Goal: Transaction & Acquisition: Purchase product/service

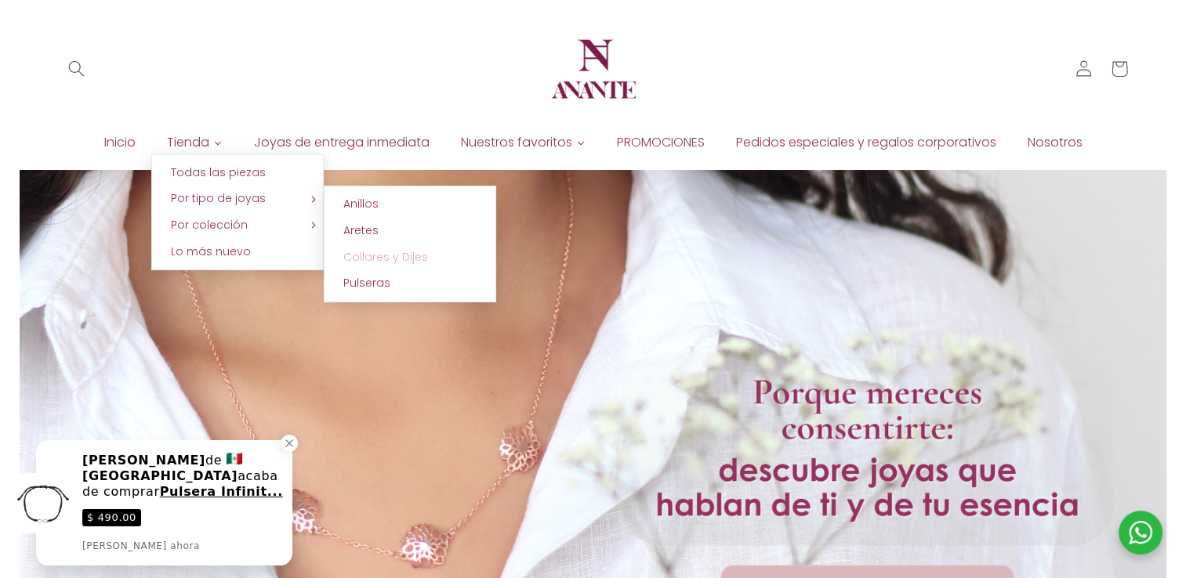
click at [367, 264] on span "Collares y Dijes" at bounding box center [385, 257] width 85 height 16
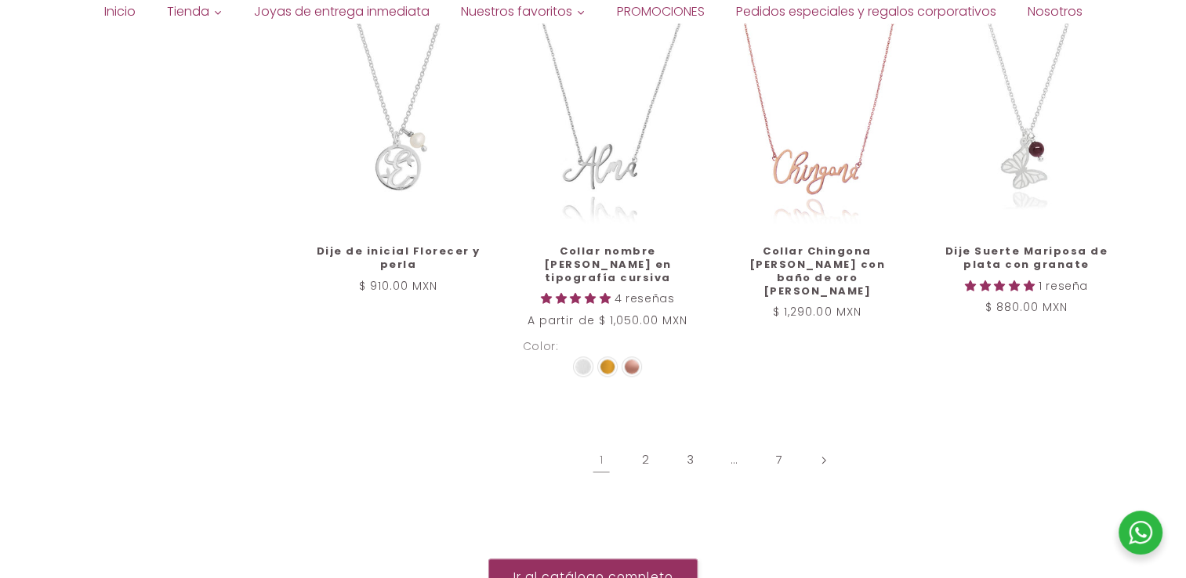
scroll to position [1829, 0]
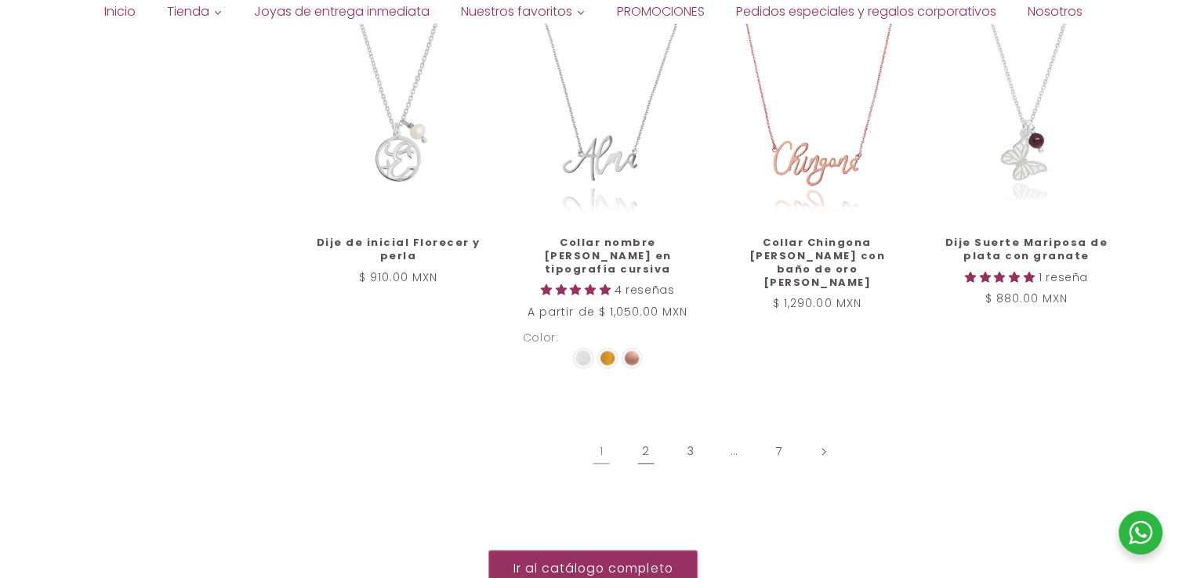
click at [637, 433] on link "2" at bounding box center [646, 451] width 36 height 36
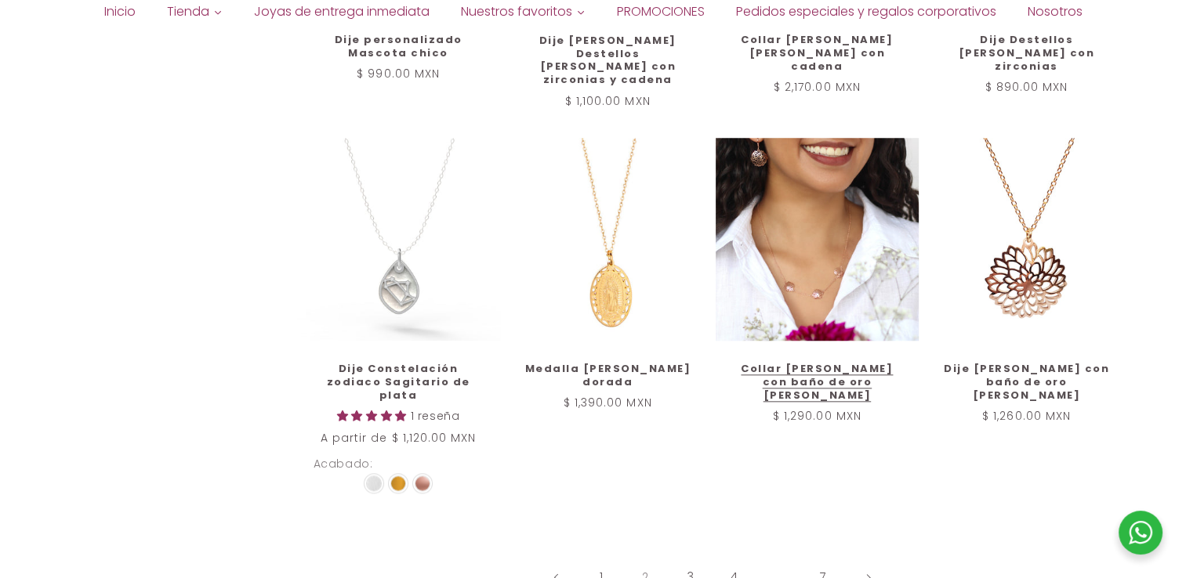
scroll to position [1829, 0]
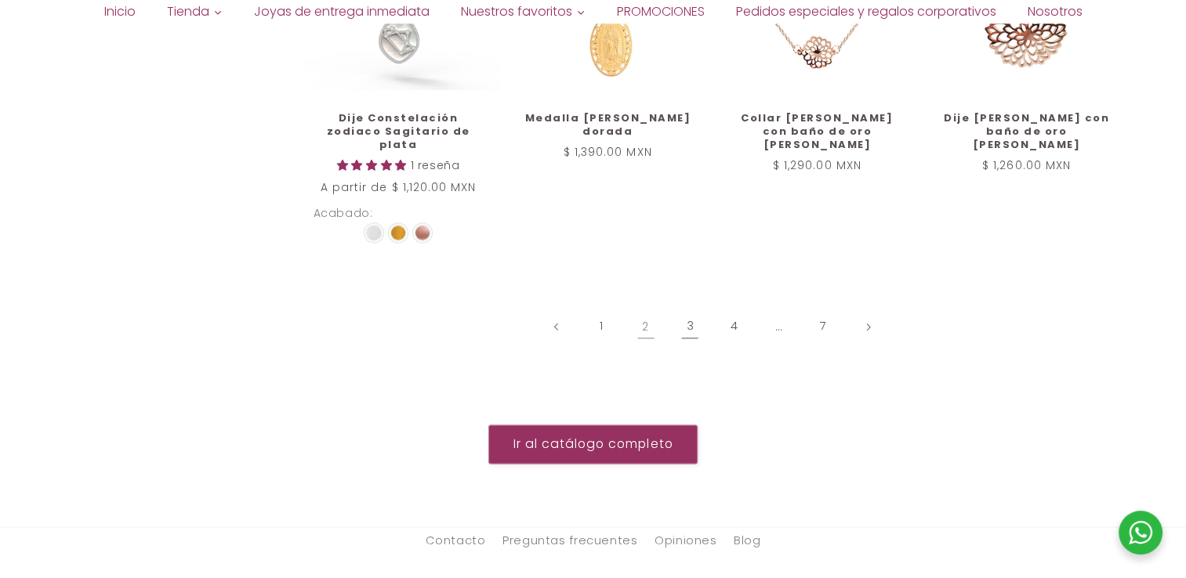
click at [692, 309] on link "3" at bounding box center [690, 327] width 36 height 36
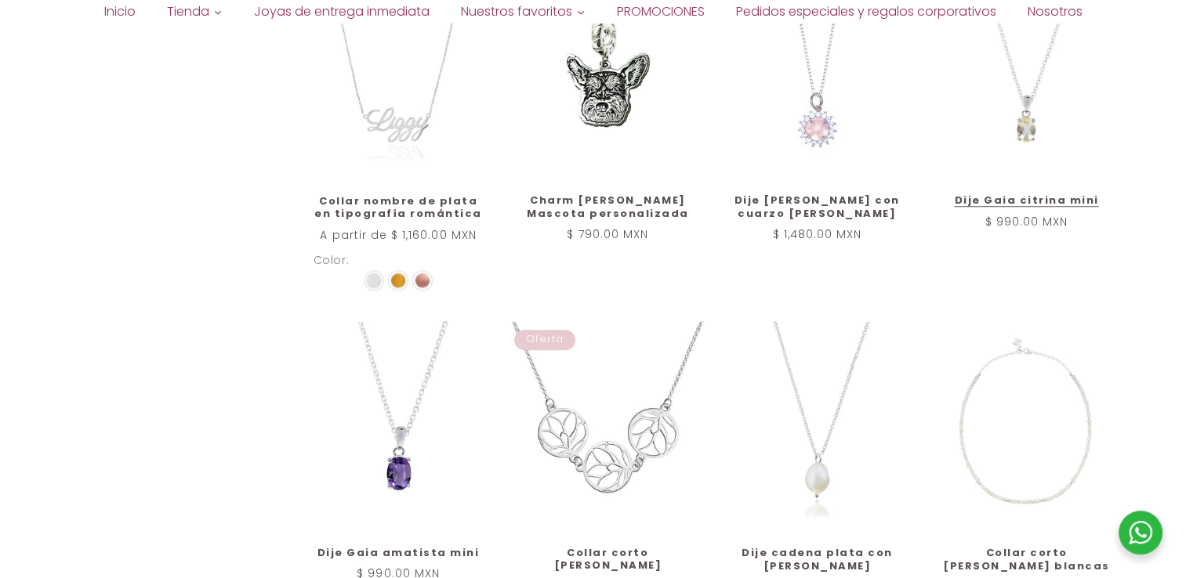
scroll to position [1590, 0]
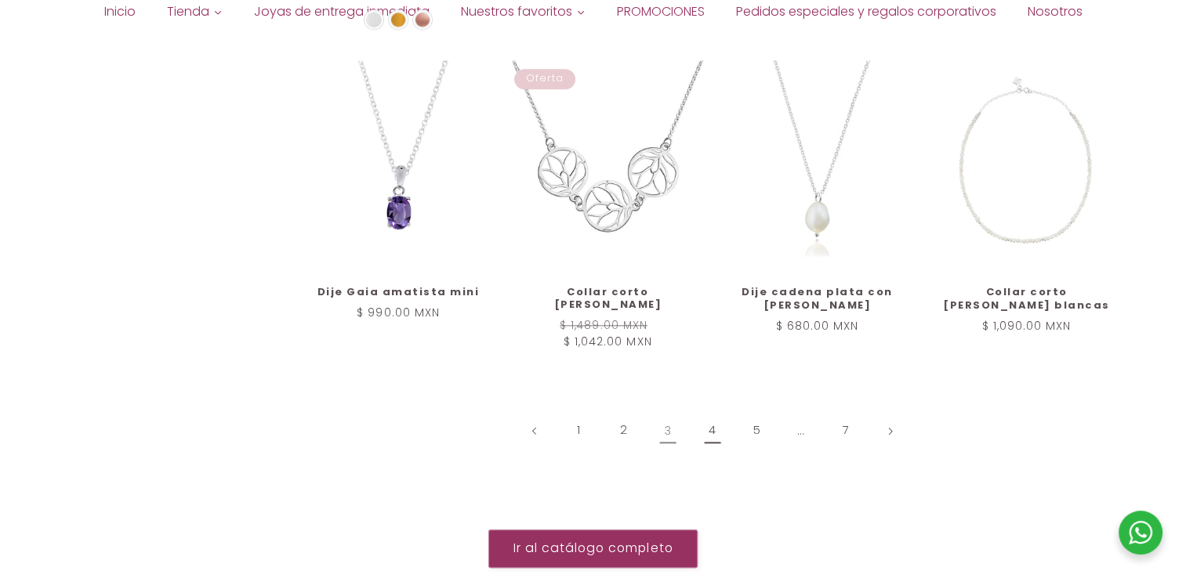
click at [720, 439] on link "4" at bounding box center [712, 431] width 36 height 36
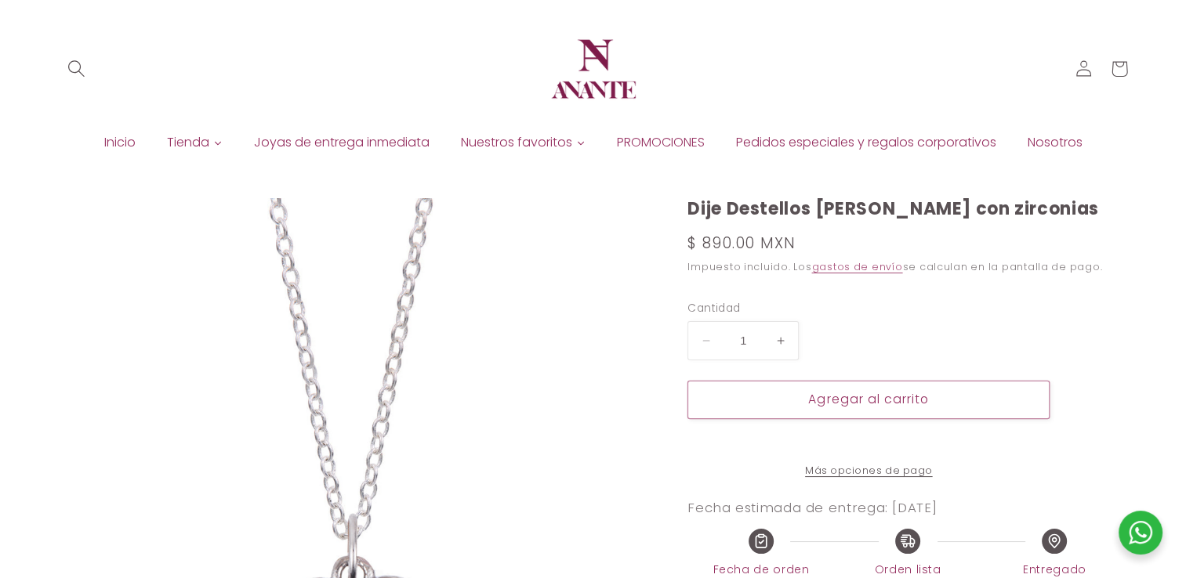
click at [75, 71] on icon "Búsqueda" at bounding box center [75, 68] width 17 height 17
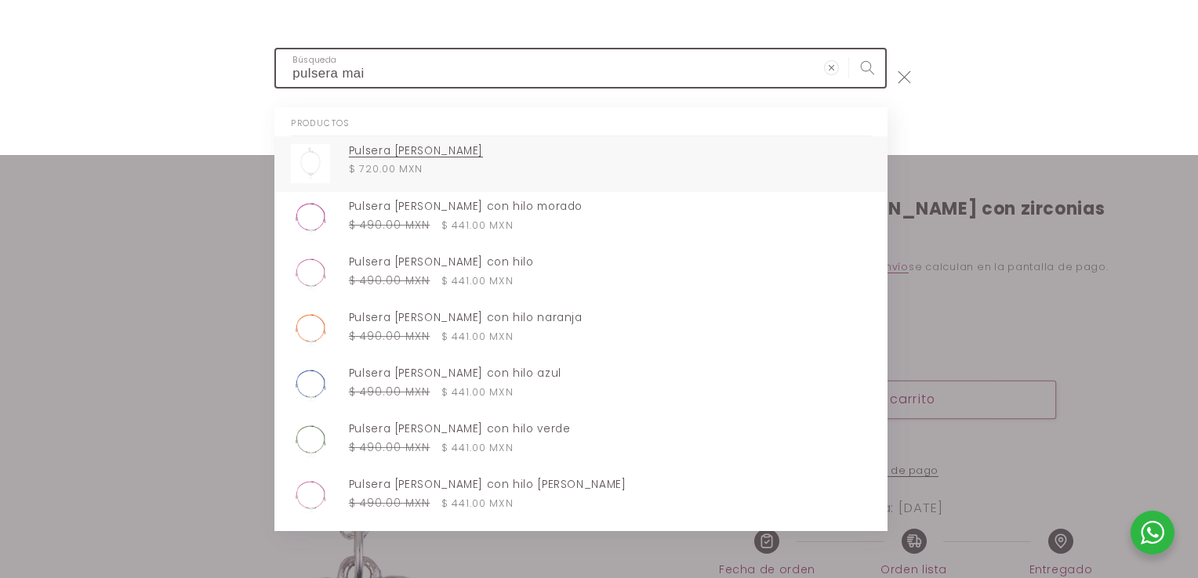
type input "pulsera mai"
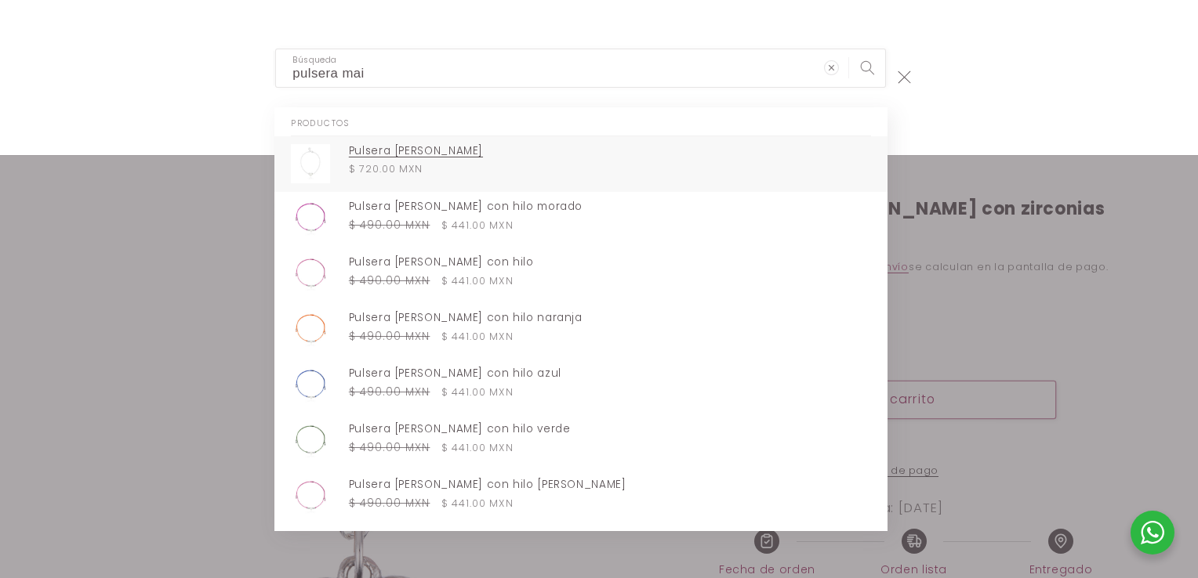
click at [605, 172] on div "Precio habitual $ 720.00 MXN Precio habitual $ 720.00 MXN Precio de oferta $ 72…" at bounding box center [610, 169] width 522 height 15
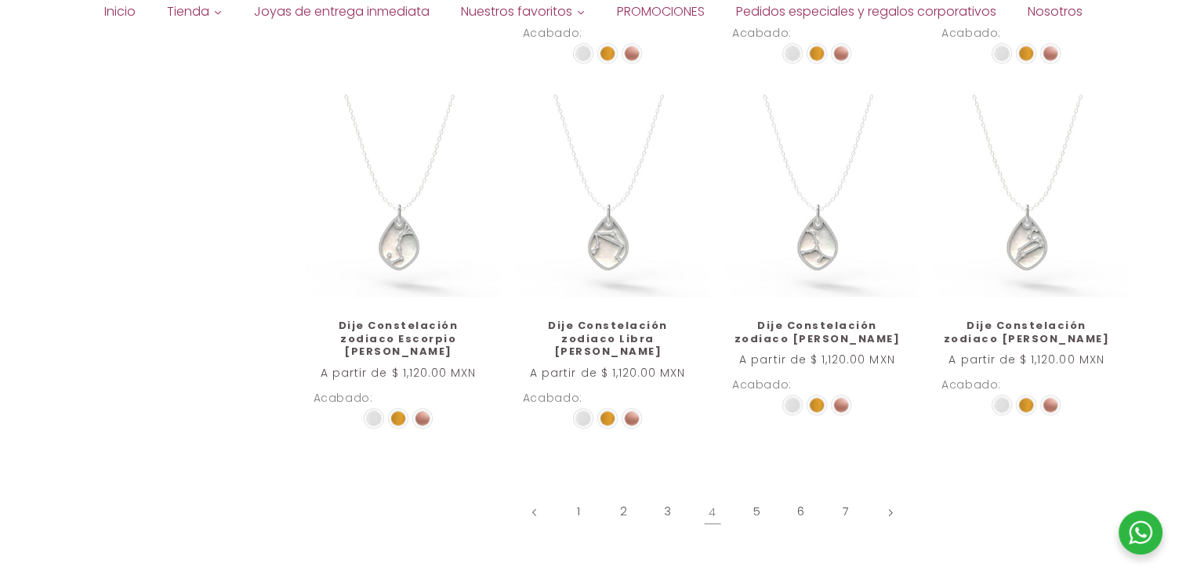
scroll to position [1853, 0]
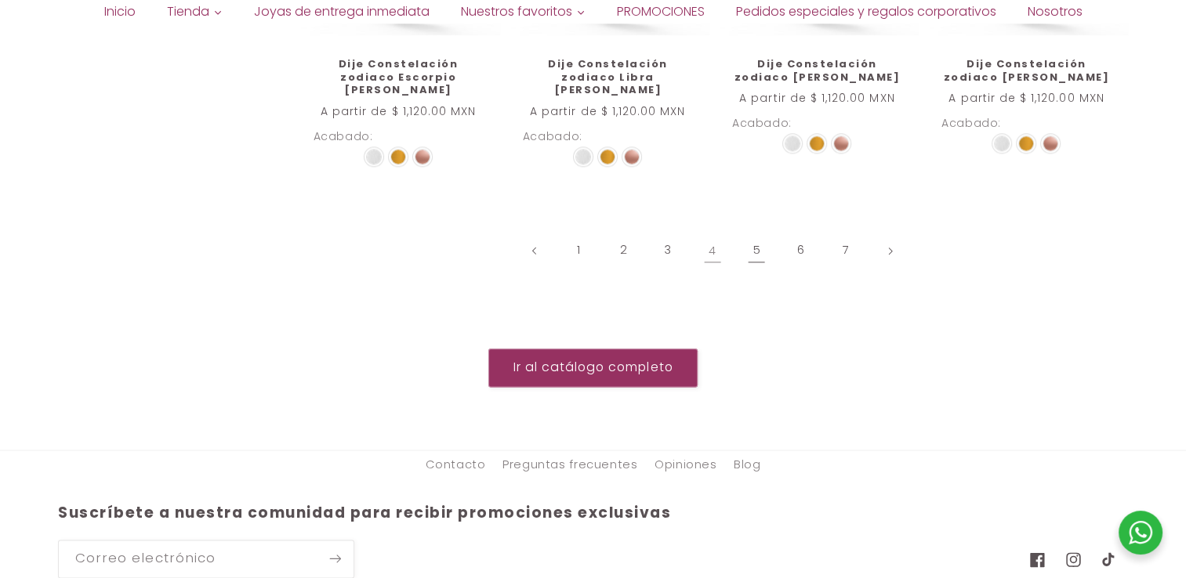
click at [752, 233] on link "5" at bounding box center [756, 251] width 36 height 36
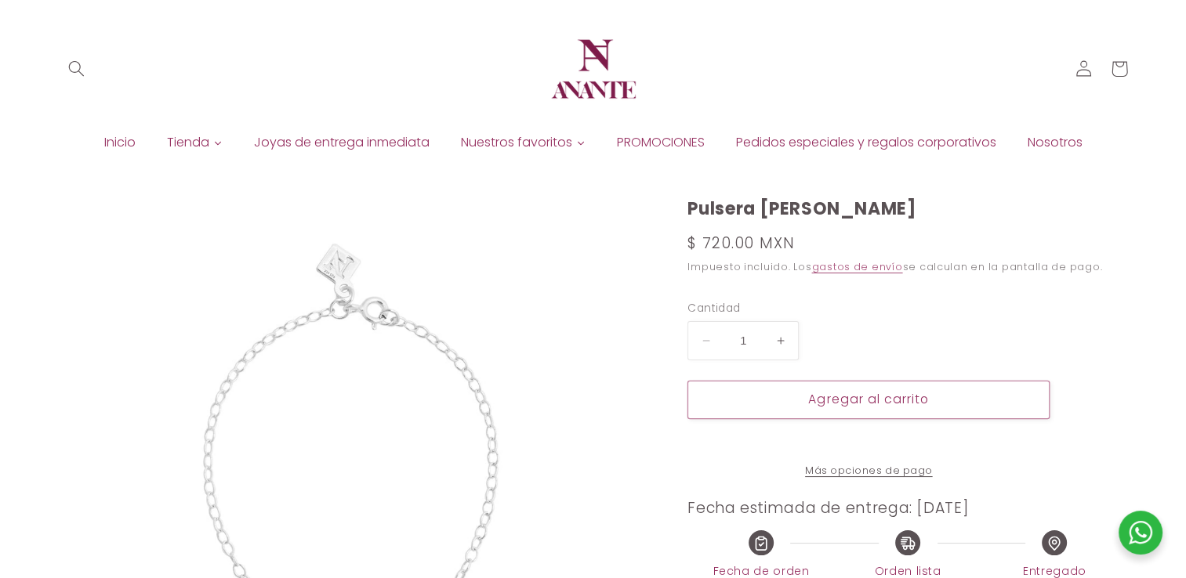
click at [197, 42] on header "[PERSON_NAME] de entrega inmediata PROMOCIONES Pedidos especiales y regalos cor…" at bounding box center [593, 77] width 1152 height 154
